Goal: Obtain resource: Obtain resource

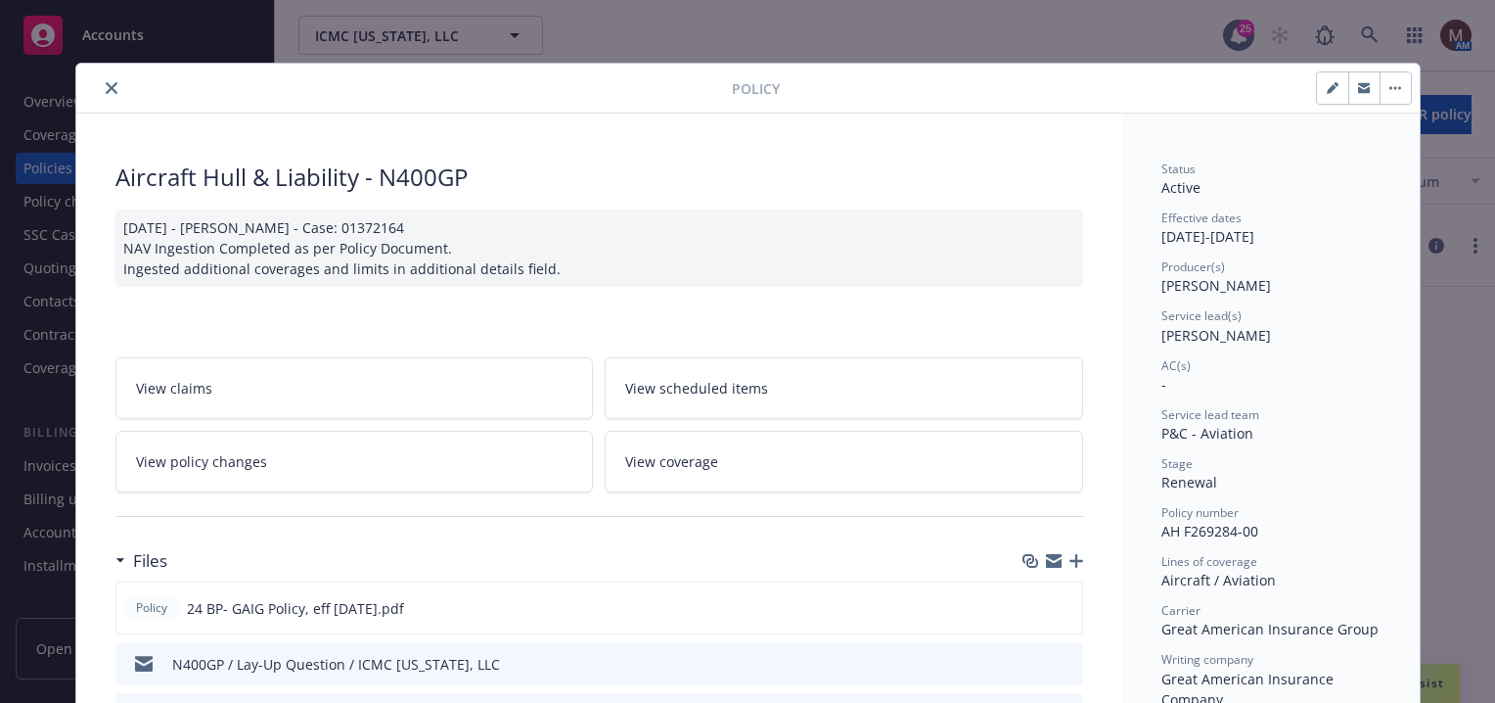
click at [106, 82] on icon "close" at bounding box center [112, 88] width 12 height 12
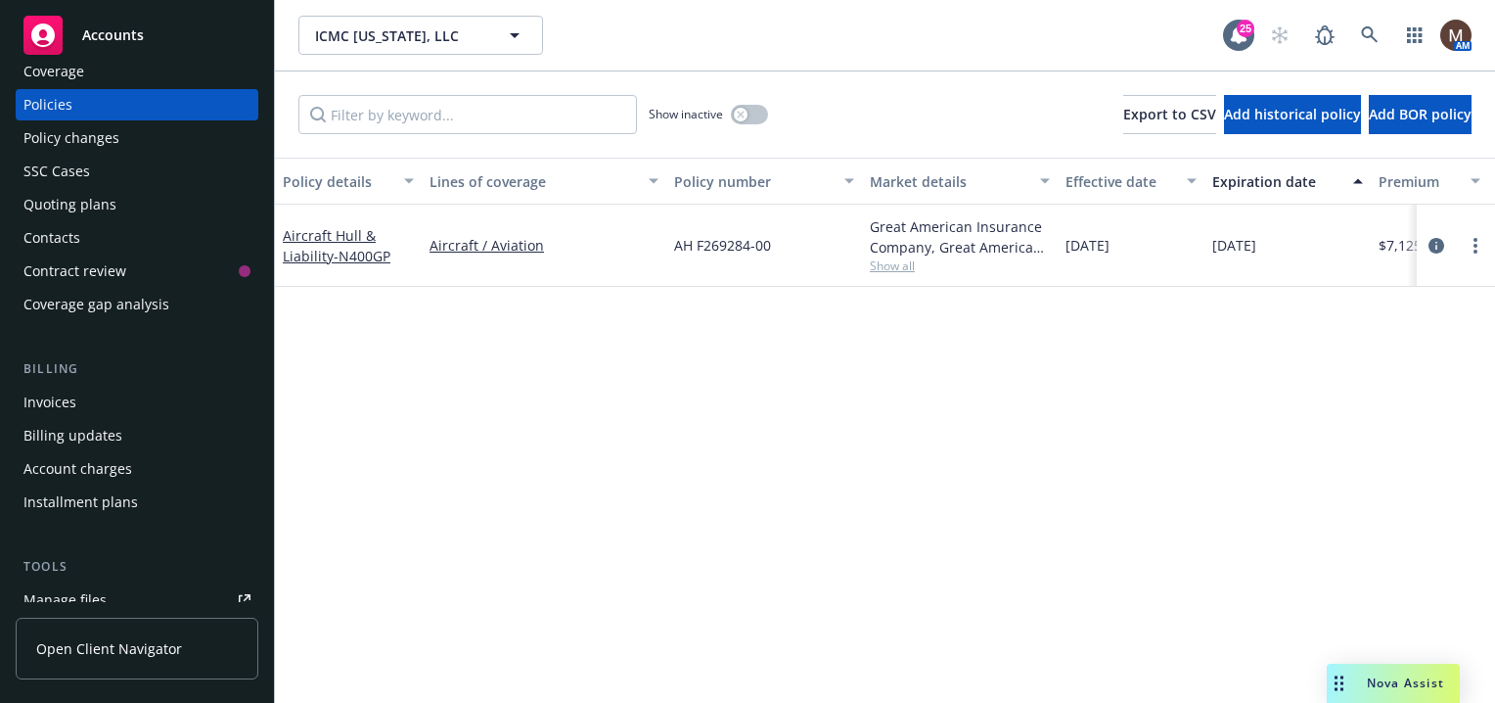
scroll to position [98, 0]
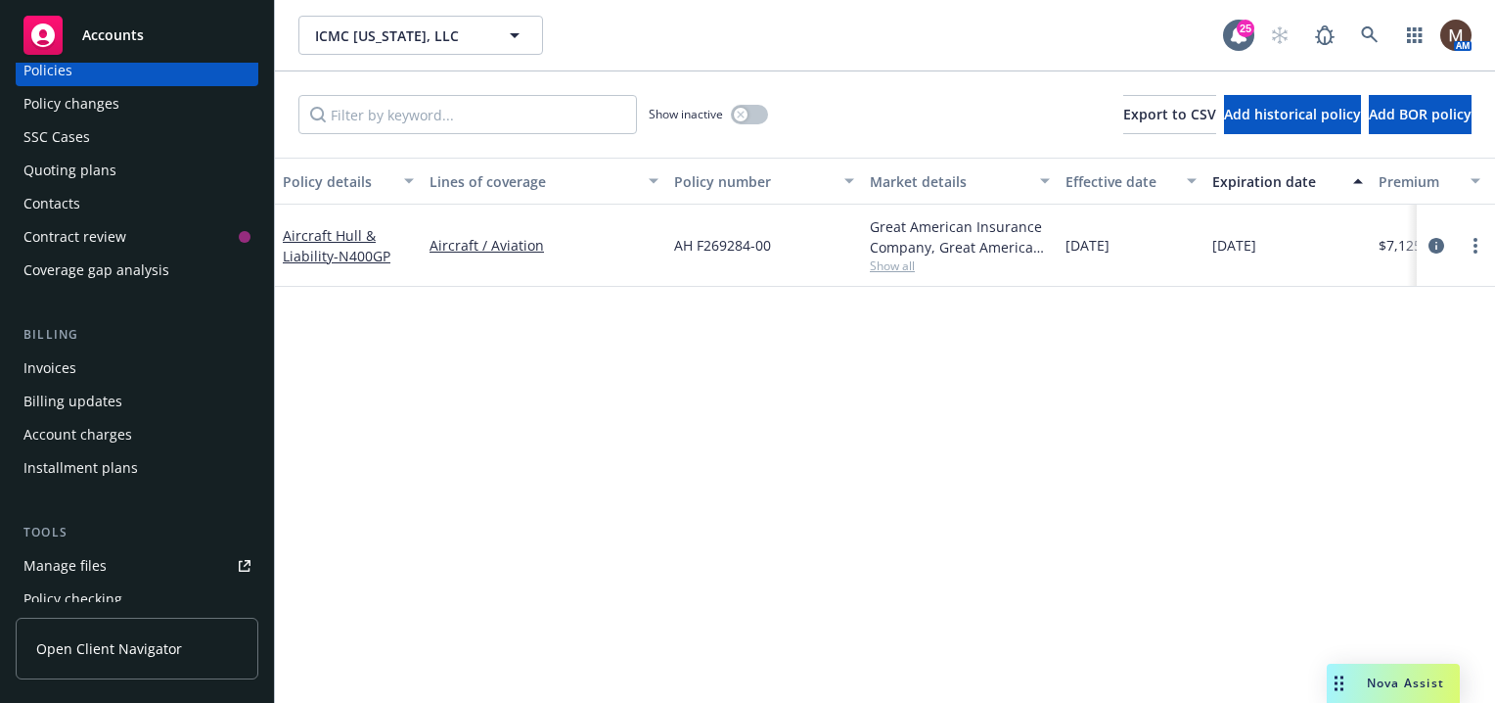
click at [125, 560] on link "Manage files" at bounding box center [137, 565] width 243 height 31
